Goal: Task Accomplishment & Management: Complete application form

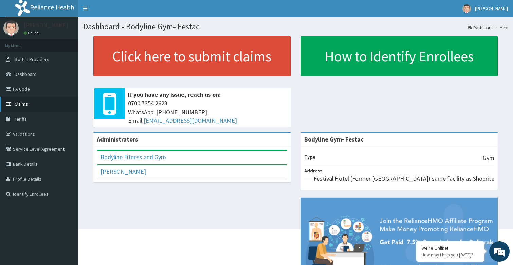
click at [26, 103] on span "Claims" at bounding box center [21, 104] width 13 height 6
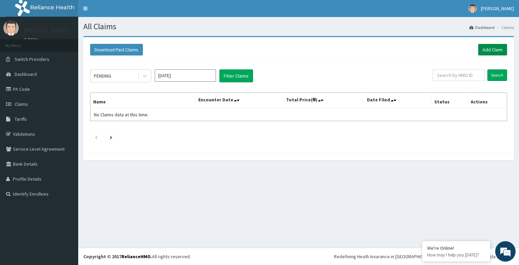
click at [491, 51] on link "Add Claim" at bounding box center [492, 50] width 29 height 12
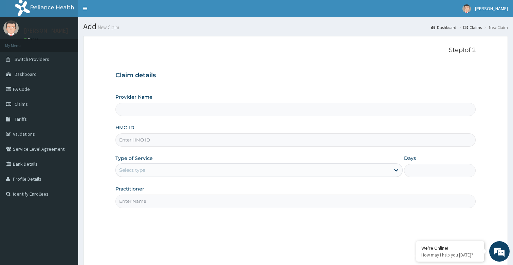
click at [141, 202] on input "Practitioner" at bounding box center [296, 200] width 361 height 13
type input "bodyline"
type input "Bodyline Gym- Festac"
type input "1"
click at [157, 140] on input "HMO ID" at bounding box center [296, 139] width 361 height 13
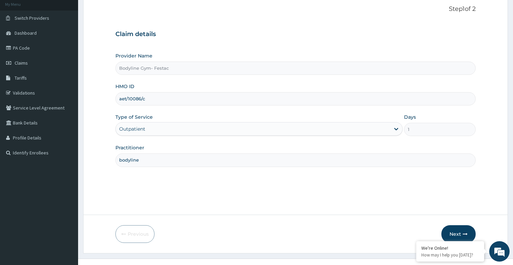
scroll to position [52, 0]
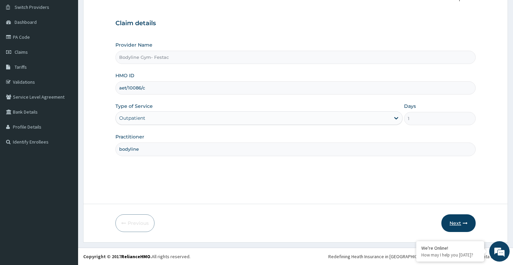
type input "aet/10086/c"
click at [465, 221] on icon "button" at bounding box center [465, 223] width 5 height 5
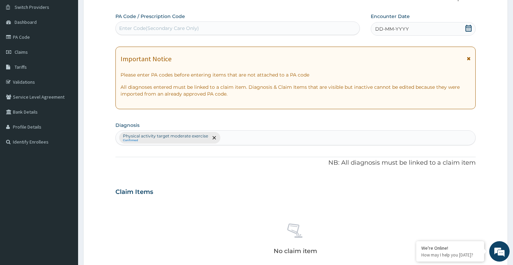
click at [398, 31] on span "DD-MM-YYYY" at bounding box center [392, 28] width 34 height 7
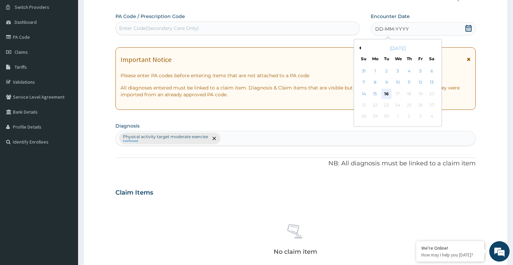
click at [388, 93] on div "16" at bounding box center [387, 94] width 10 height 10
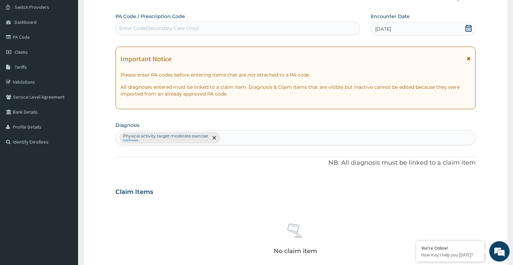
click at [161, 21] on div "PA Code / Prescription Code Enter Code(Secondary Care Only)" at bounding box center [238, 24] width 245 height 22
click at [157, 27] on div "Enter Code(Secondary Care Only)" at bounding box center [159, 28] width 80 height 7
type input "PA/F06ACF"
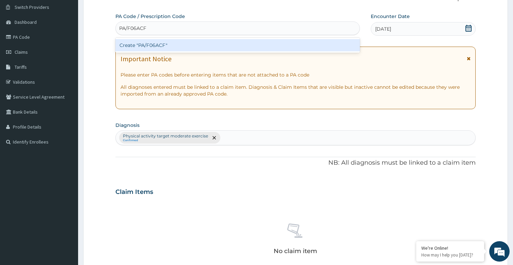
click at [158, 46] on div "Create "PA/F06ACF"" at bounding box center [238, 45] width 245 height 12
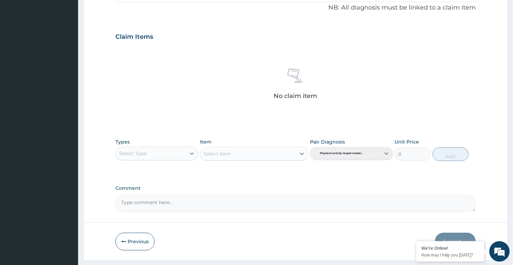
scroll to position [225, 0]
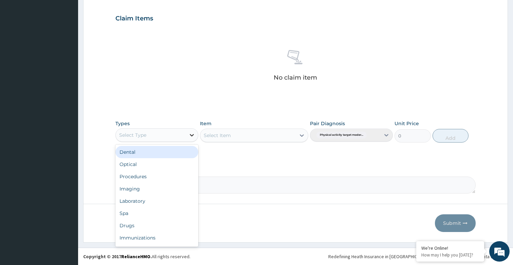
click at [193, 136] on icon at bounding box center [192, 135] width 7 height 7
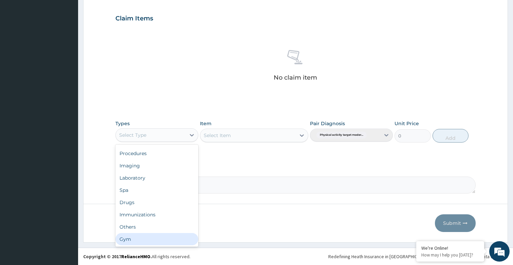
click at [131, 239] on div "Gym" at bounding box center [157, 239] width 83 height 12
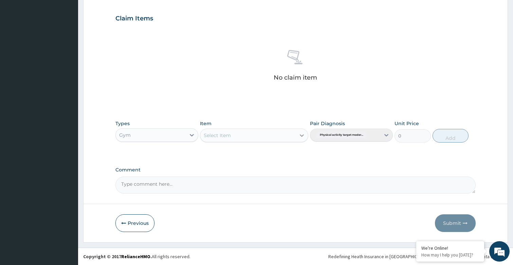
click at [303, 133] on icon at bounding box center [302, 135] width 7 height 7
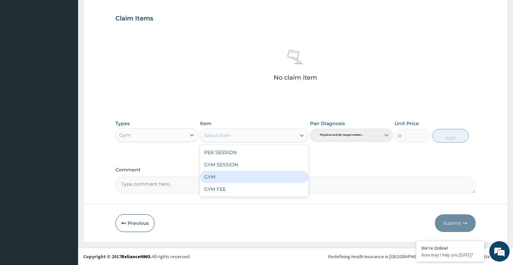
click at [215, 176] on div "GYM" at bounding box center [254, 177] width 108 height 12
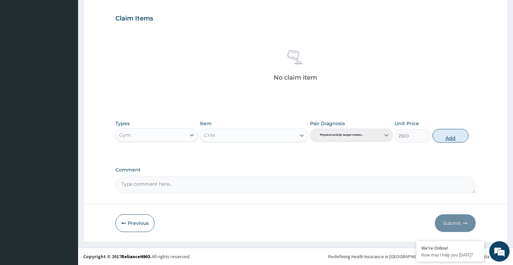
click at [449, 140] on button "Add" at bounding box center [451, 136] width 36 height 14
type input "0"
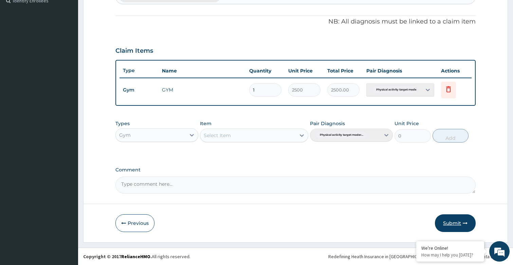
click at [450, 222] on button "Submit" at bounding box center [455, 223] width 41 height 18
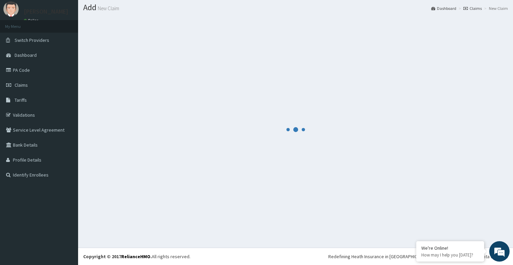
scroll to position [193, 0]
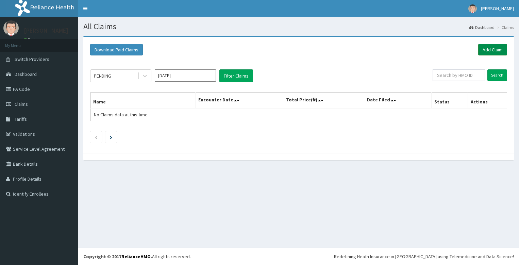
click at [492, 51] on link "Add Claim" at bounding box center [492, 50] width 29 height 12
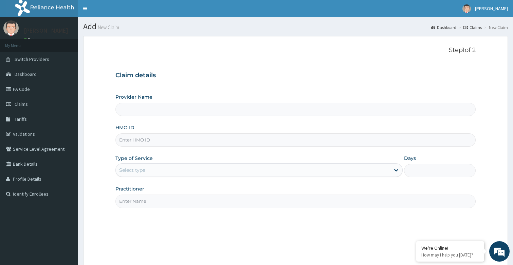
drag, startPoint x: 0, startPoint y: 0, endPoint x: 134, endPoint y: 203, distance: 243.2
click at [134, 203] on input "Practitioner" at bounding box center [296, 200] width 361 height 13
type input "bodyline"
type input "Bodyline Gym- Festac"
type input "1"
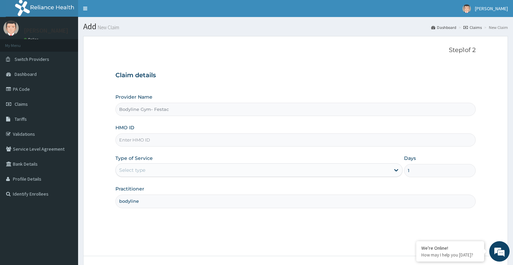
click at [167, 139] on input "HMO ID" at bounding box center [296, 139] width 361 height 13
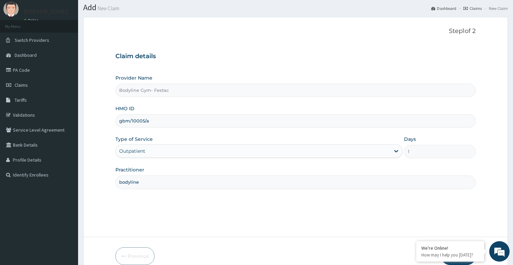
scroll to position [52, 0]
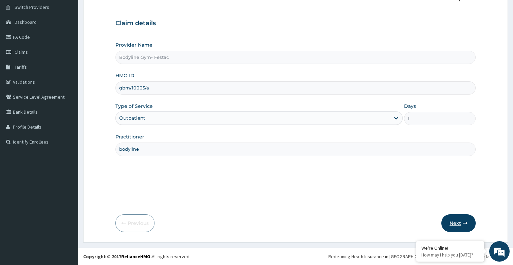
type input "gbm/10005/a"
click at [458, 225] on button "Next" at bounding box center [459, 223] width 34 height 18
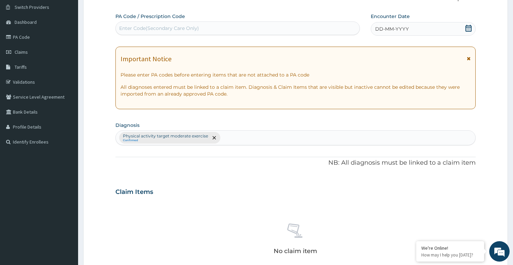
click at [390, 33] on div "DD-MM-YYYY" at bounding box center [423, 29] width 105 height 14
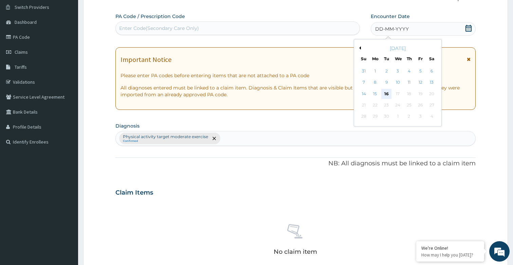
drag, startPoint x: 388, startPoint y: 92, endPoint x: 384, endPoint y: 92, distance: 4.1
click at [388, 92] on div "16" at bounding box center [387, 94] width 10 height 10
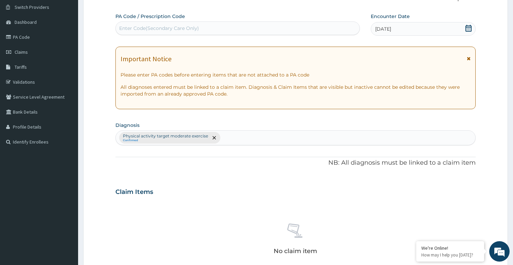
click at [142, 26] on div "Enter Code(Secondary Care Only)" at bounding box center [159, 28] width 80 height 7
type input "PA/5D71CF"
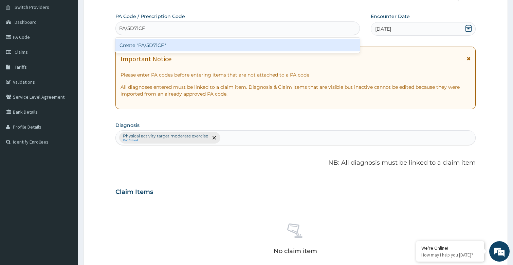
click at [176, 48] on div "Create "PA/5D71CF"" at bounding box center [238, 45] width 245 height 12
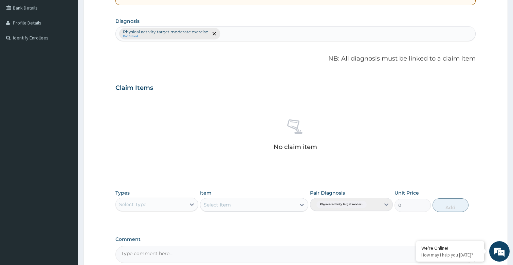
scroll to position [204, 0]
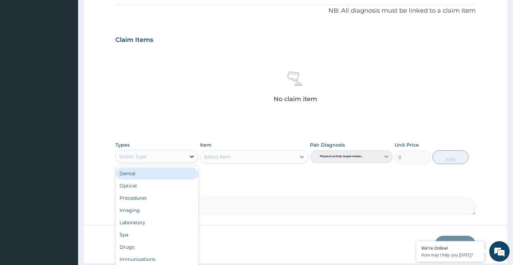
click at [191, 154] on icon at bounding box center [192, 156] width 7 height 7
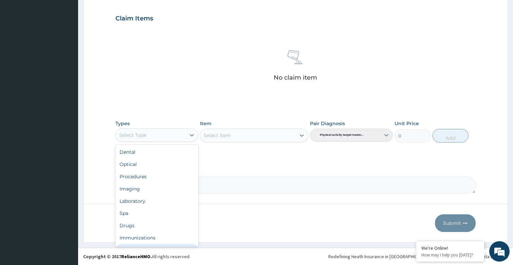
scroll to position [23, 0]
click at [126, 239] on div "Gym" at bounding box center [157, 239] width 83 height 12
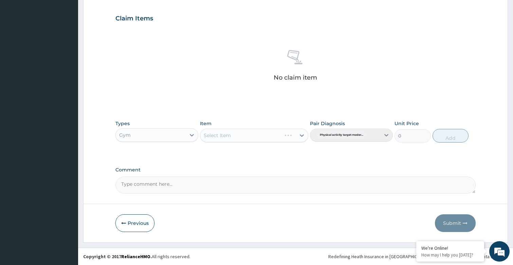
click at [302, 133] on div "Select Item" at bounding box center [254, 135] width 108 height 14
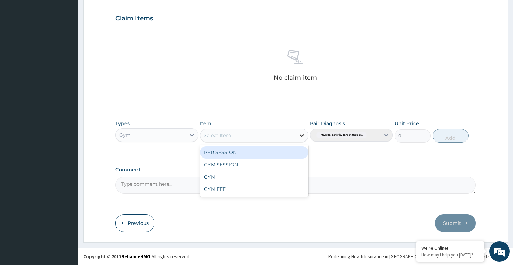
click at [302, 134] on icon at bounding box center [302, 135] width 7 height 7
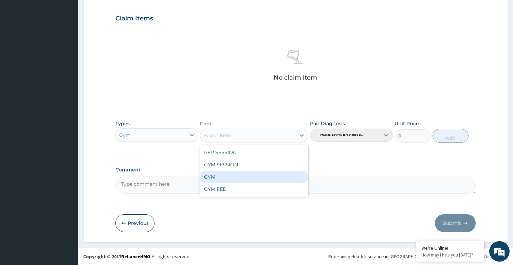
click at [221, 180] on div "GYM" at bounding box center [254, 177] width 108 height 12
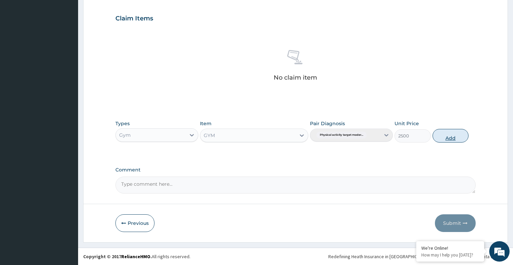
click at [448, 135] on button "Add" at bounding box center [451, 136] width 36 height 14
type input "0"
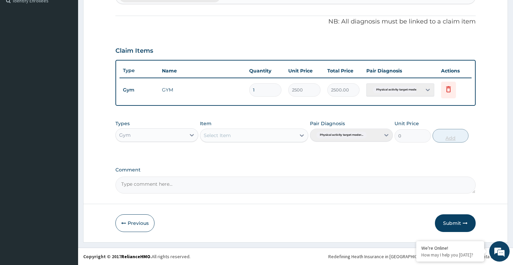
scroll to position [193, 0]
click at [454, 210] on form "Step 2 of 2 PA Code / Prescription Code PA/5D71CF Encounter Date 16-09-2025 Imp…" at bounding box center [295, 42] width 425 height 399
click at [447, 218] on button "Submit" at bounding box center [455, 223] width 41 height 18
